Goal: Information Seeking & Learning: Find specific fact

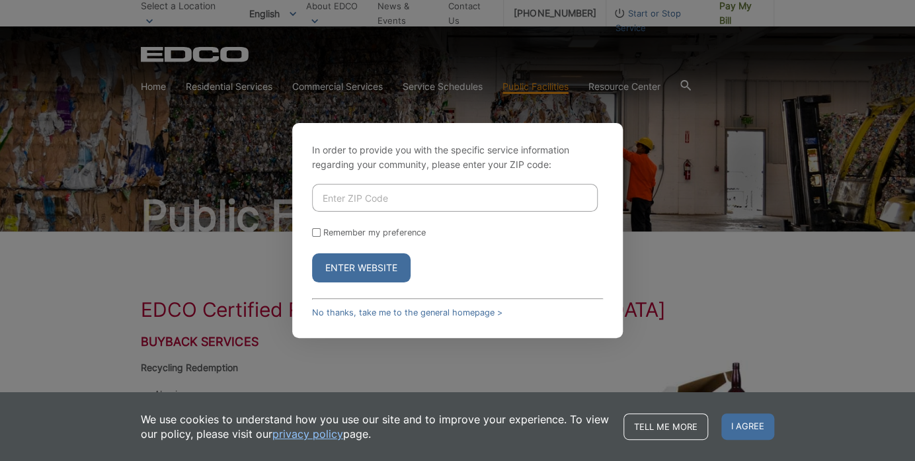
click at [428, 204] on input "Enter ZIP Code" at bounding box center [455, 198] width 286 height 28
type input "92025"
click at [362, 261] on button "Enter Website" at bounding box center [361, 267] width 99 height 29
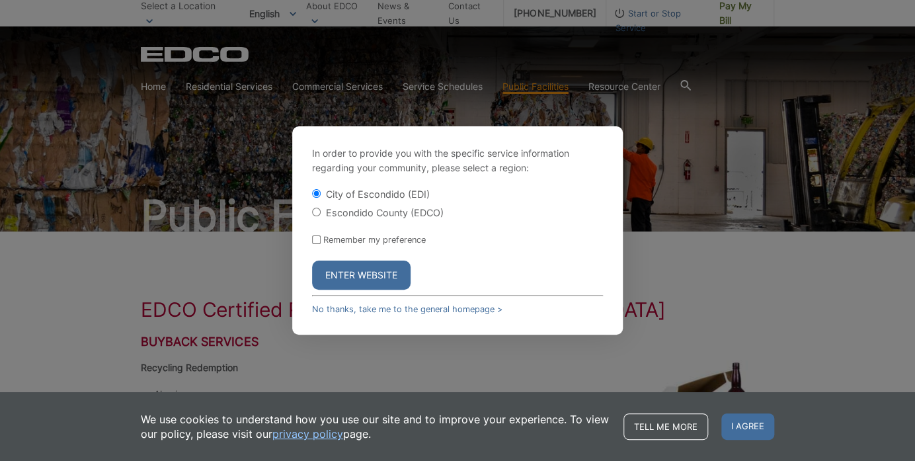
click at [314, 212] on input "Escondido County (EDCO)" at bounding box center [316, 212] width 9 height 9
radio input "true"
click at [360, 270] on button "Enter Website" at bounding box center [361, 274] width 99 height 29
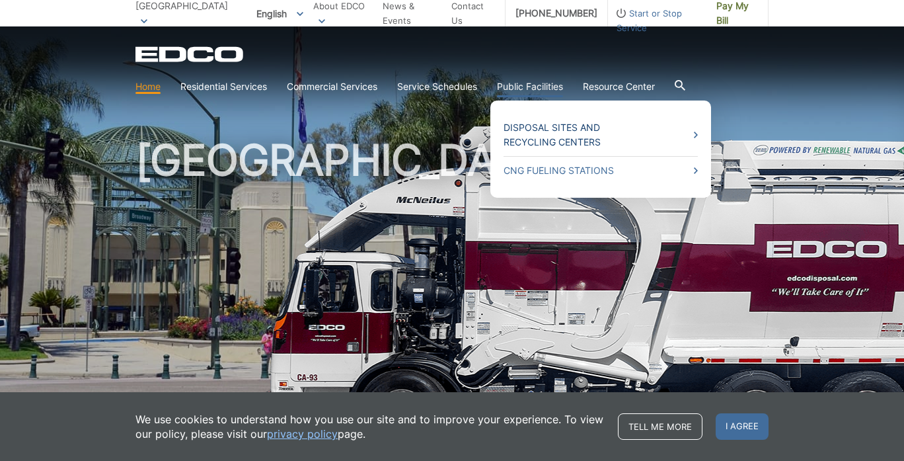
click at [535, 130] on link "Disposal Sites and Recycling Centers" at bounding box center [601, 134] width 194 height 29
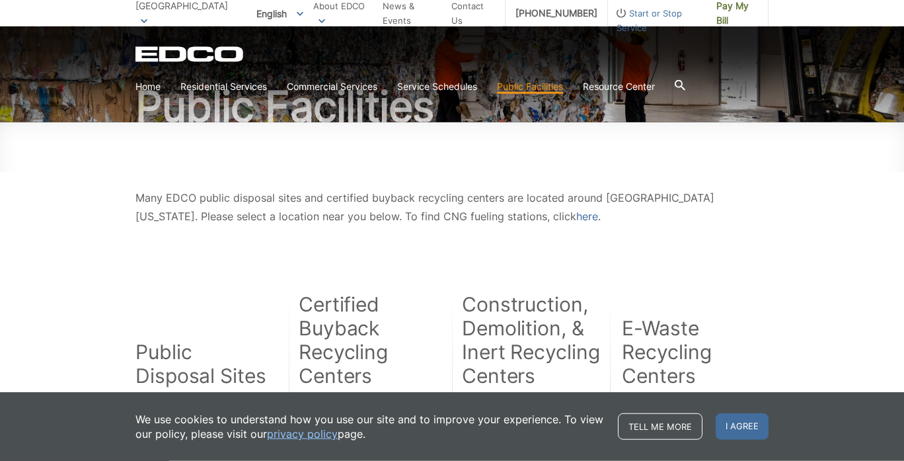
scroll to position [143, 0]
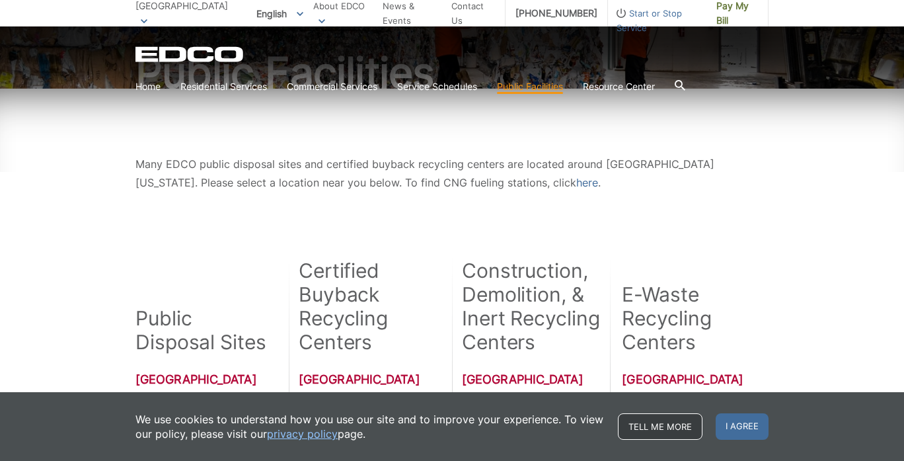
click at [686, 426] on link "Tell me more" at bounding box center [660, 426] width 85 height 26
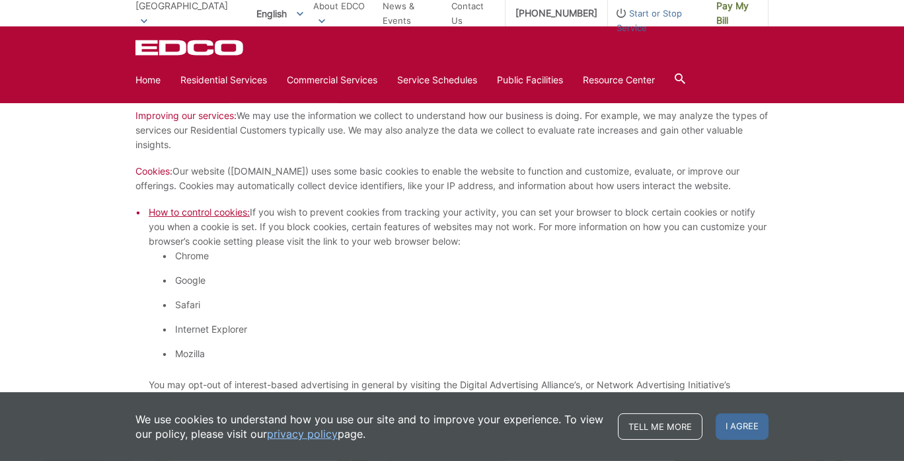
scroll to position [1000, 0]
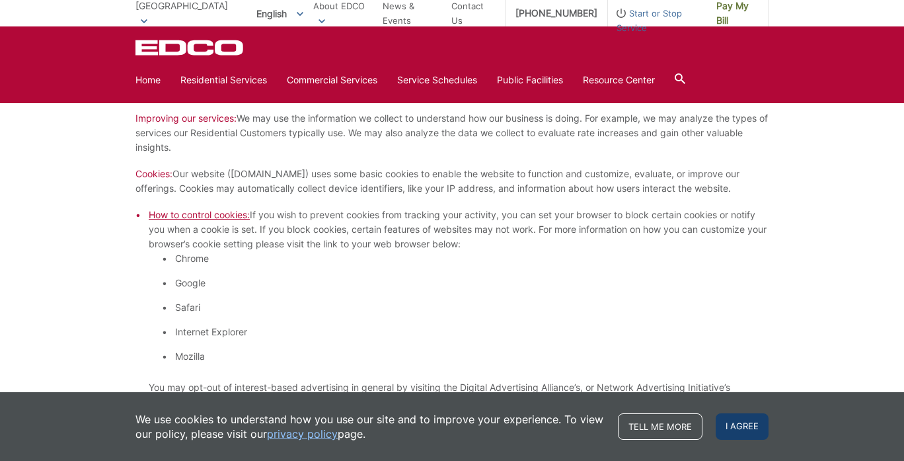
click at [733, 422] on span "I agree" at bounding box center [742, 426] width 53 height 26
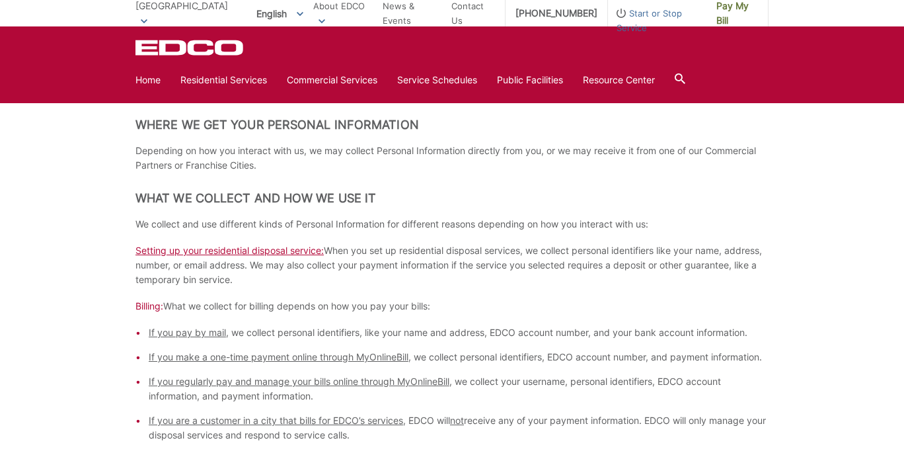
scroll to position [0, 0]
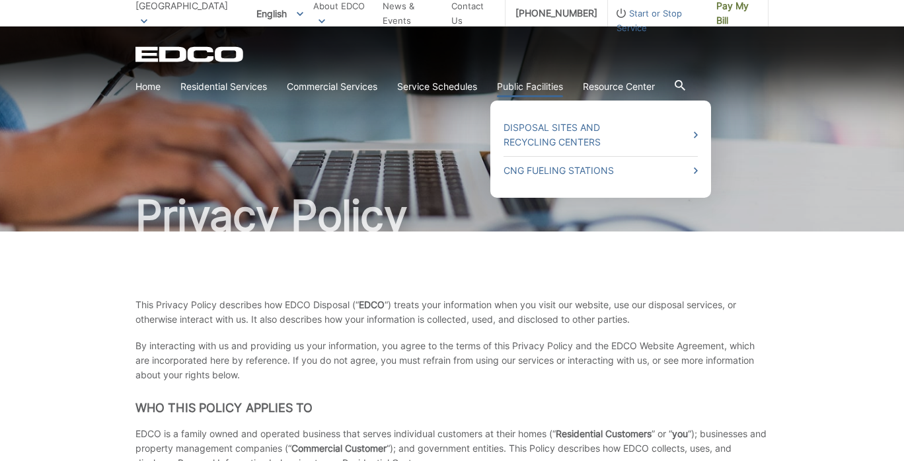
click at [526, 80] on link "Public Facilities" at bounding box center [530, 86] width 66 height 15
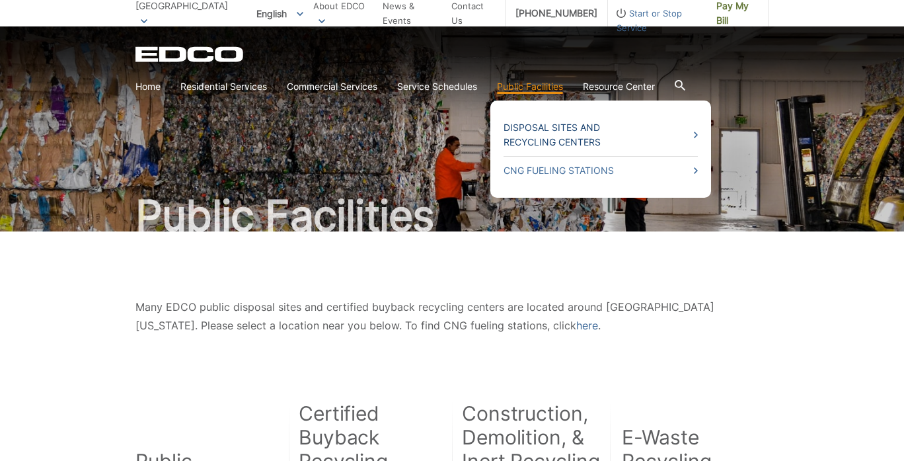
click at [539, 127] on link "Disposal Sites and Recycling Centers" at bounding box center [601, 134] width 194 height 29
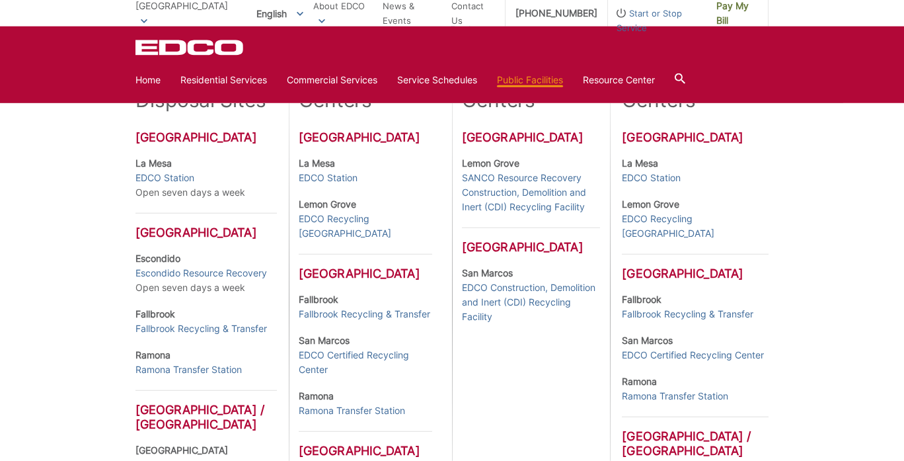
scroll to position [428, 0]
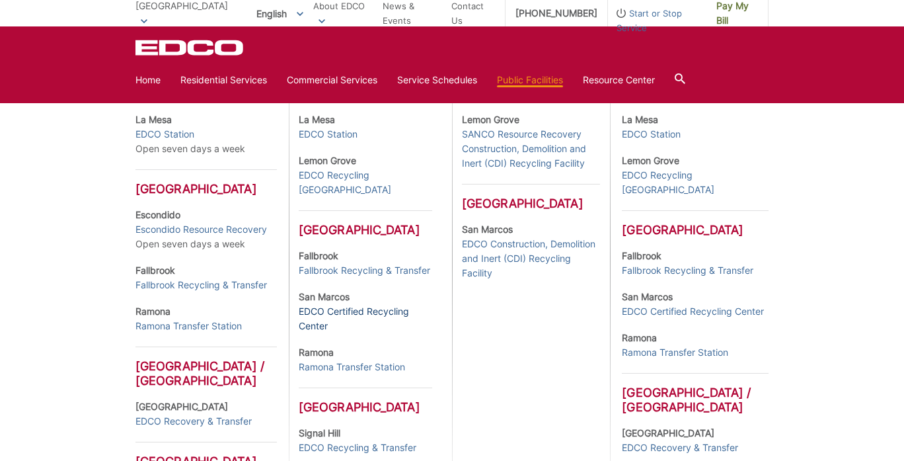
click at [332, 327] on link "EDCO Certified Recycling Center" at bounding box center [366, 318] width 134 height 29
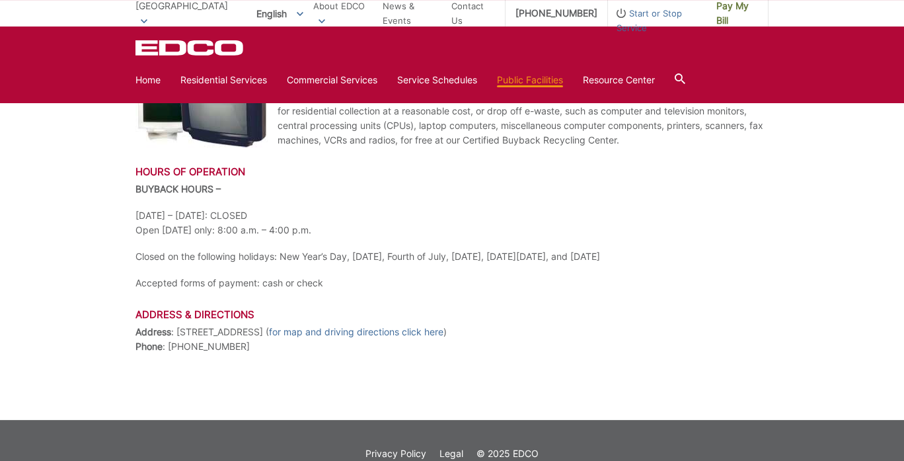
scroll to position [614, 0]
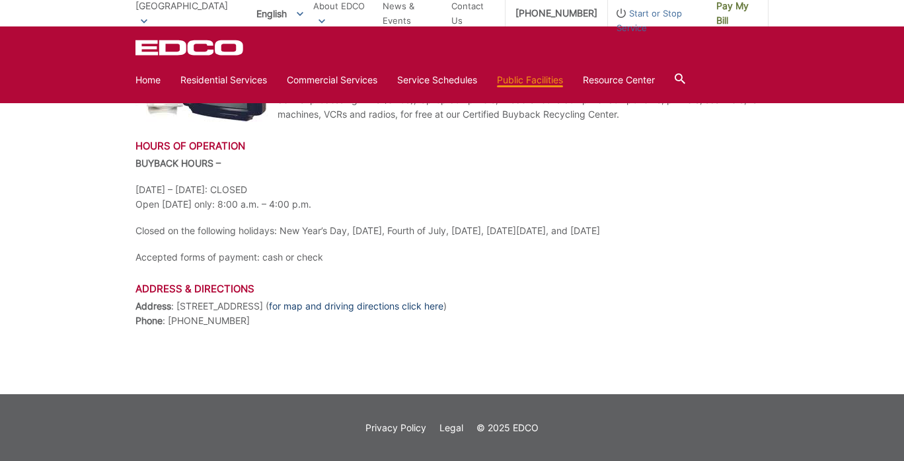
click at [379, 306] on link "for map and driving directions click here" at bounding box center [356, 306] width 175 height 15
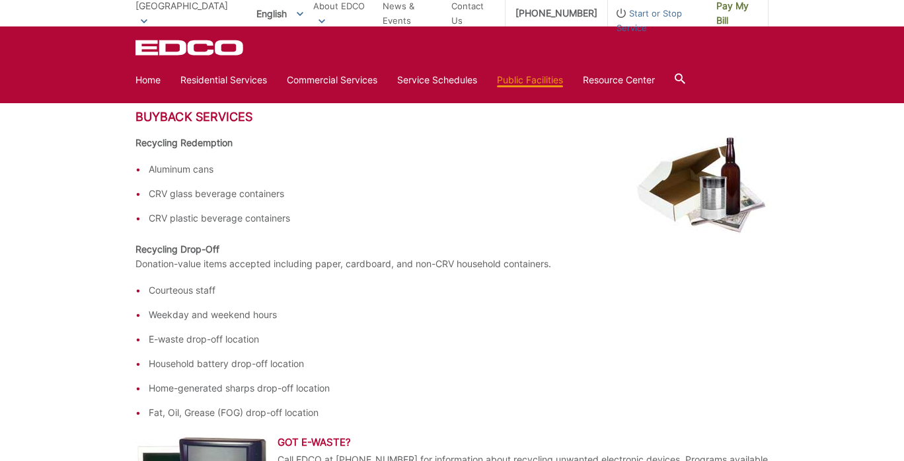
scroll to position [0, 0]
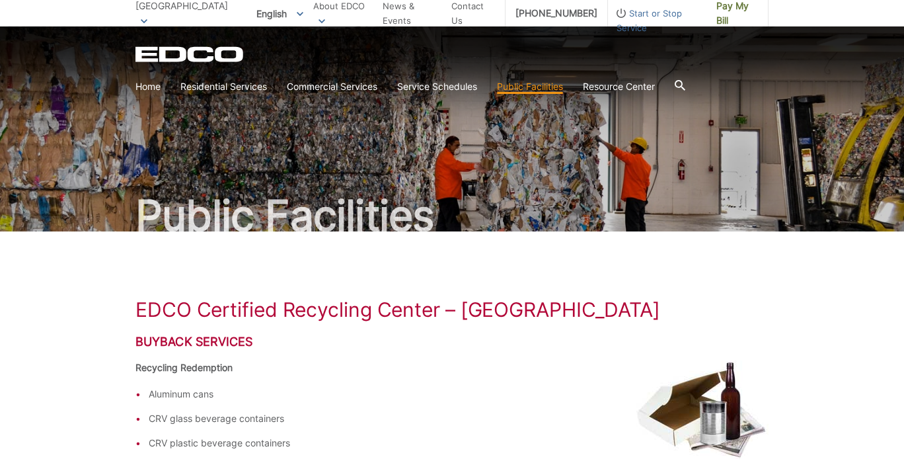
click at [686, 86] on icon at bounding box center [680, 85] width 11 height 11
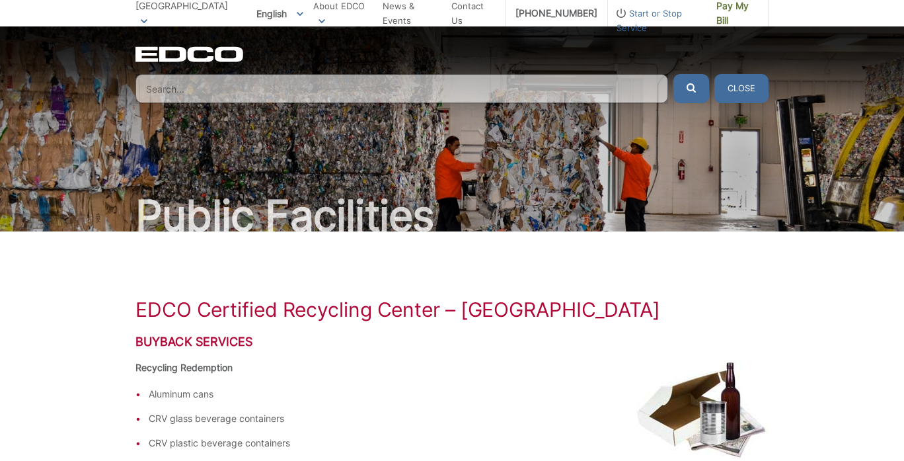
click at [418, 94] on input "Search" at bounding box center [402, 88] width 533 height 29
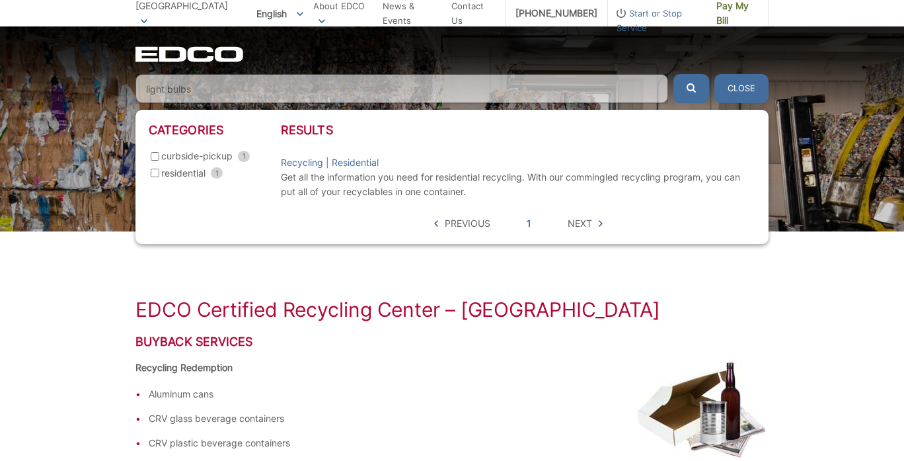
type input "light bulbs"
click at [674, 74] on button "submit" at bounding box center [692, 88] width 36 height 29
click at [327, 163] on link "Recycling | Residential" at bounding box center [330, 162] width 98 height 15
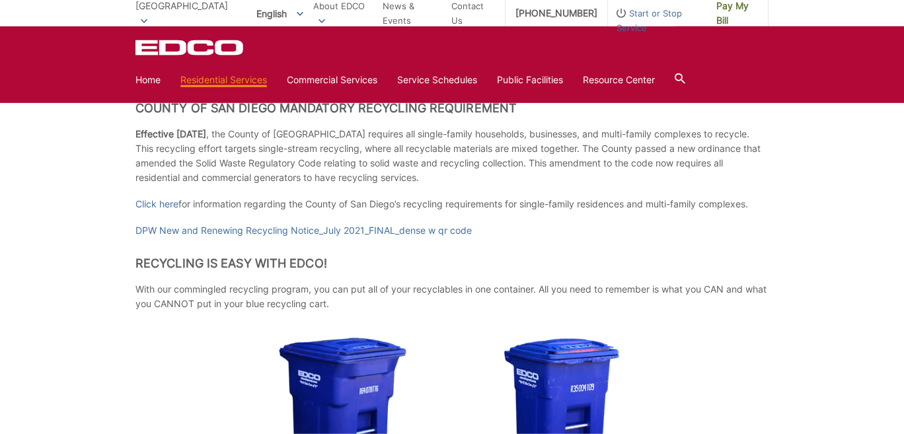
scroll to position [119, 0]
